Goal: Find specific page/section: Find specific page/section

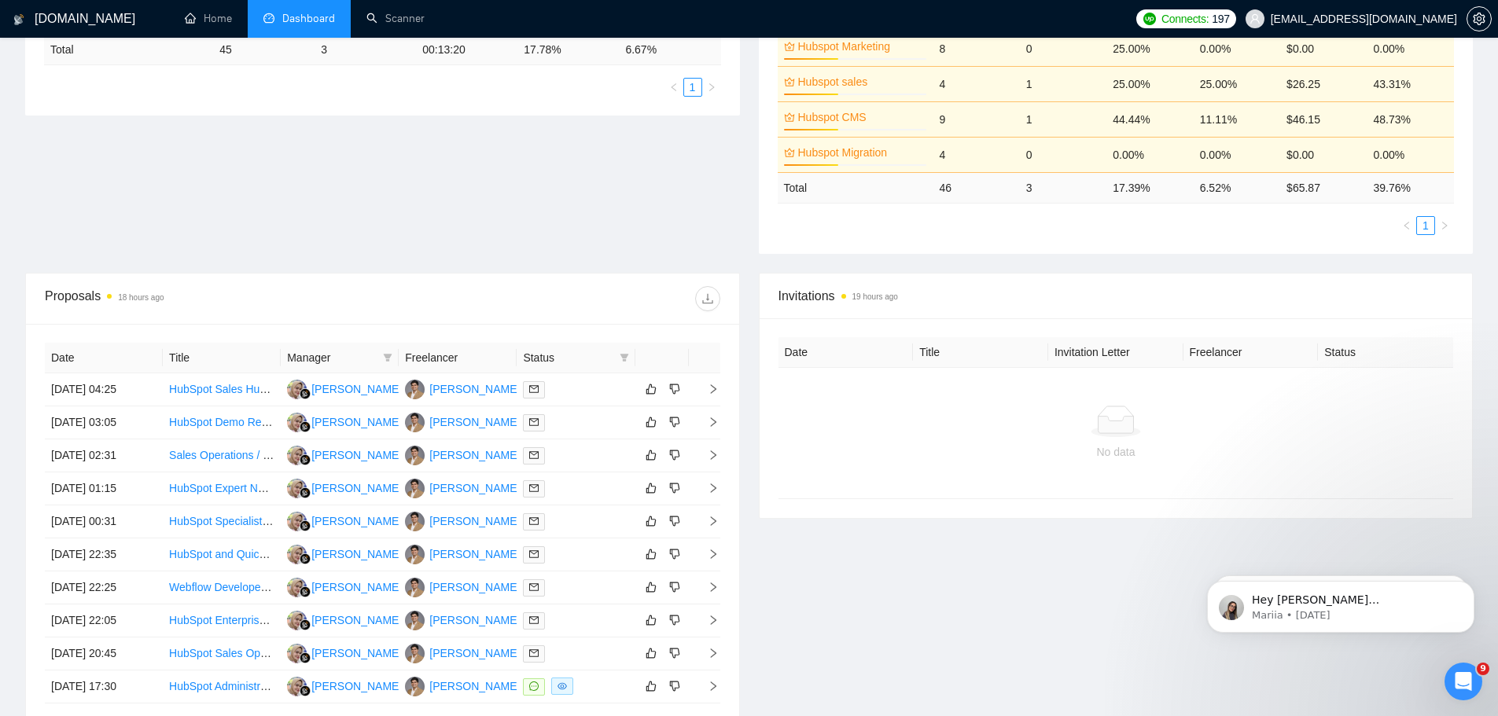
scroll to position [375, 0]
click at [388, 17] on link "Scanner" at bounding box center [395, 18] width 58 height 13
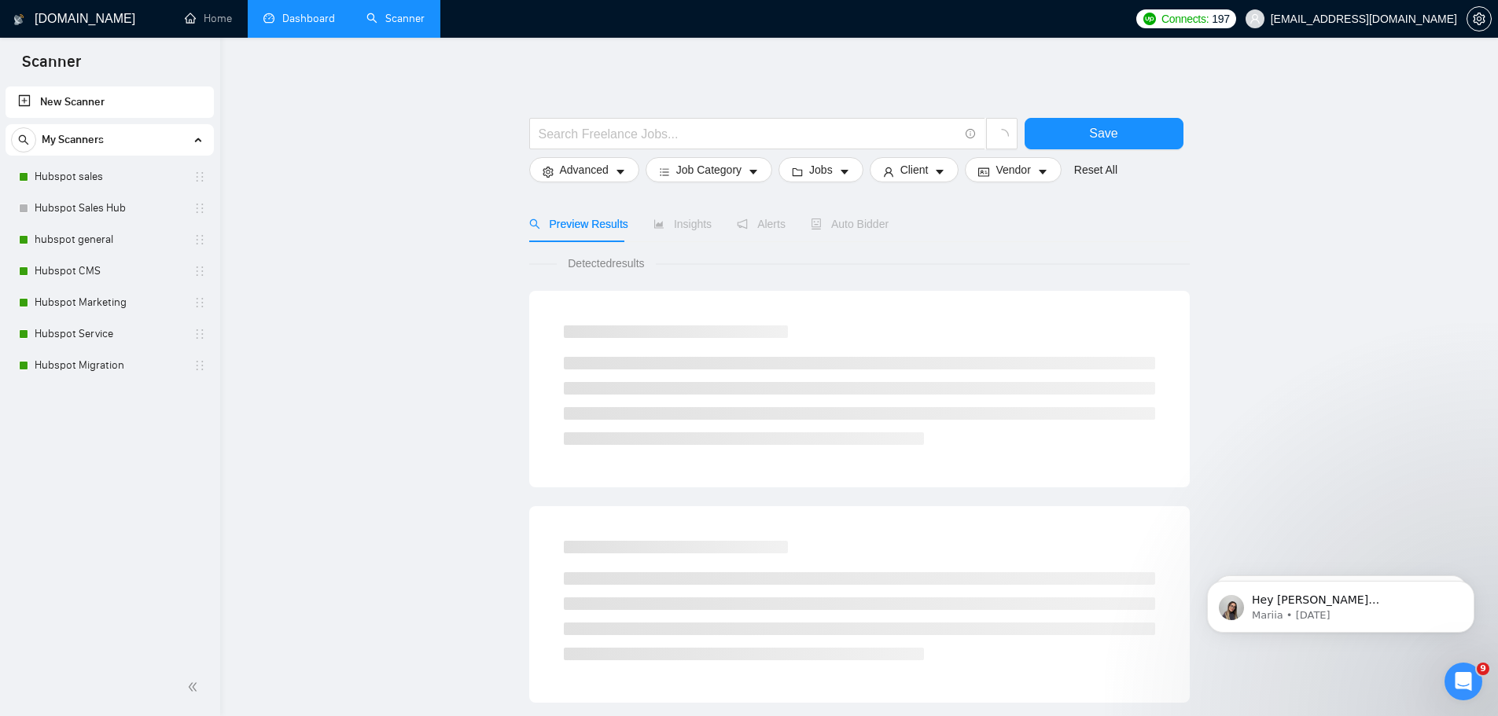
click at [296, 17] on link "Dashboard" at bounding box center [299, 18] width 72 height 13
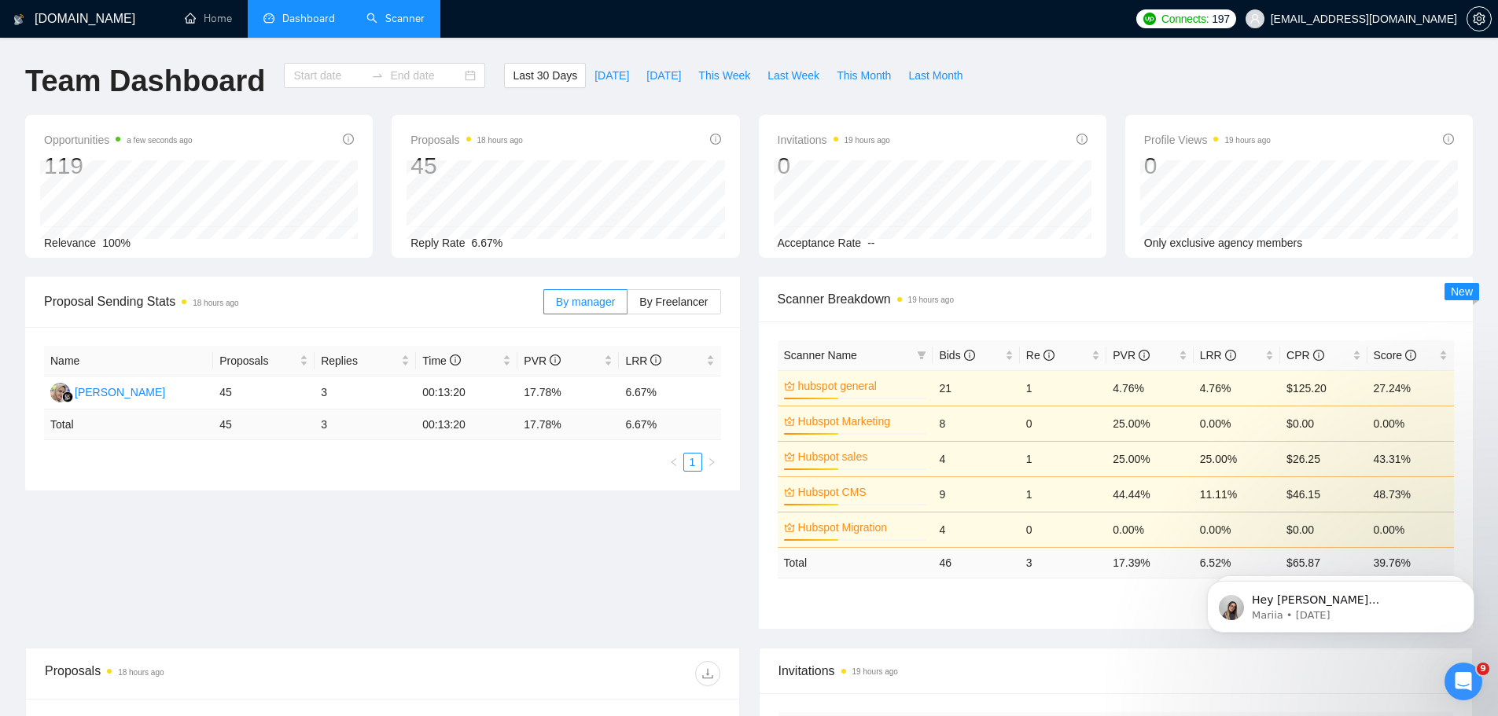
type input "[DATE]"
